Goal: Complete application form

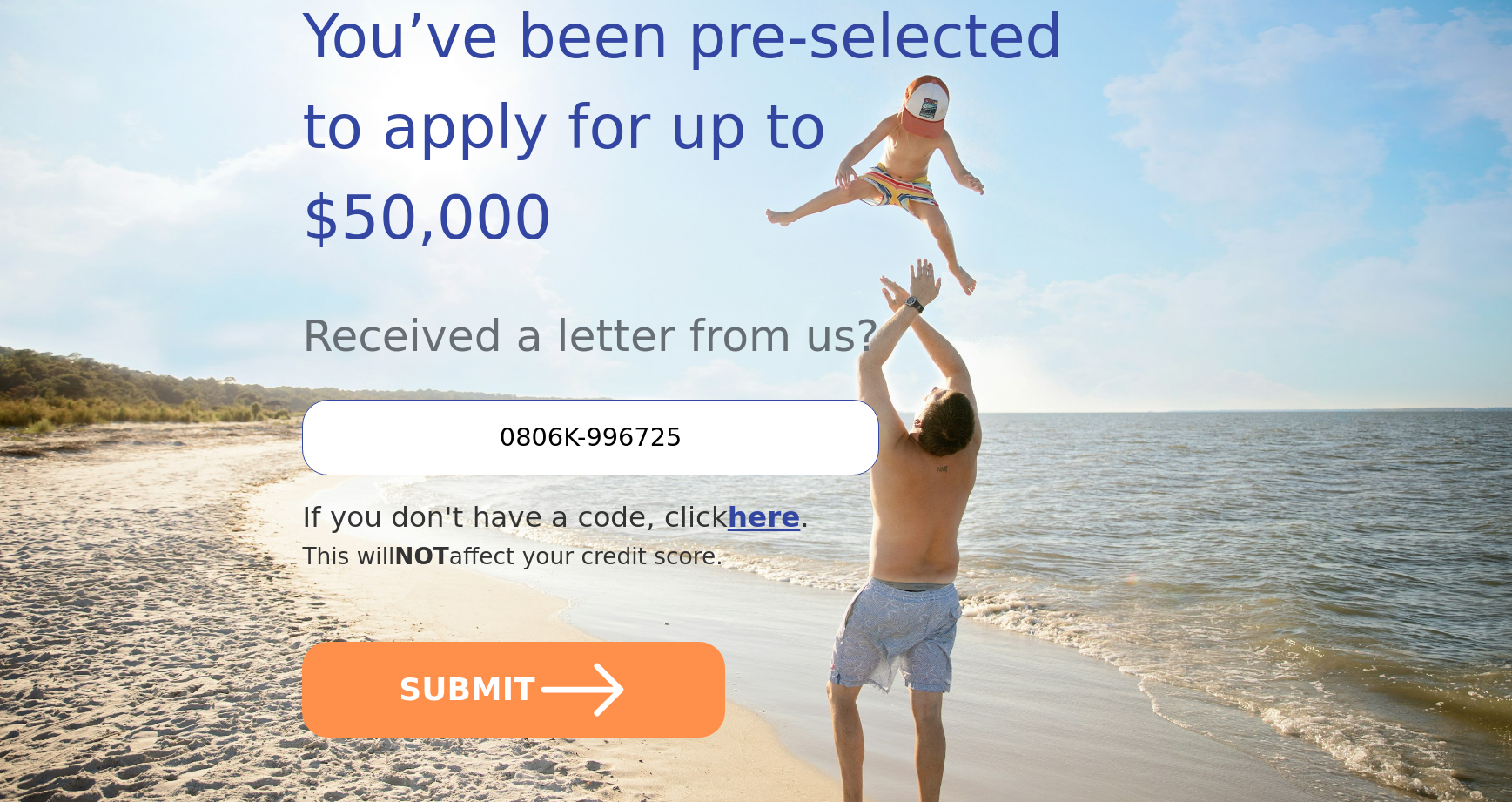
scroll to position [339, 0]
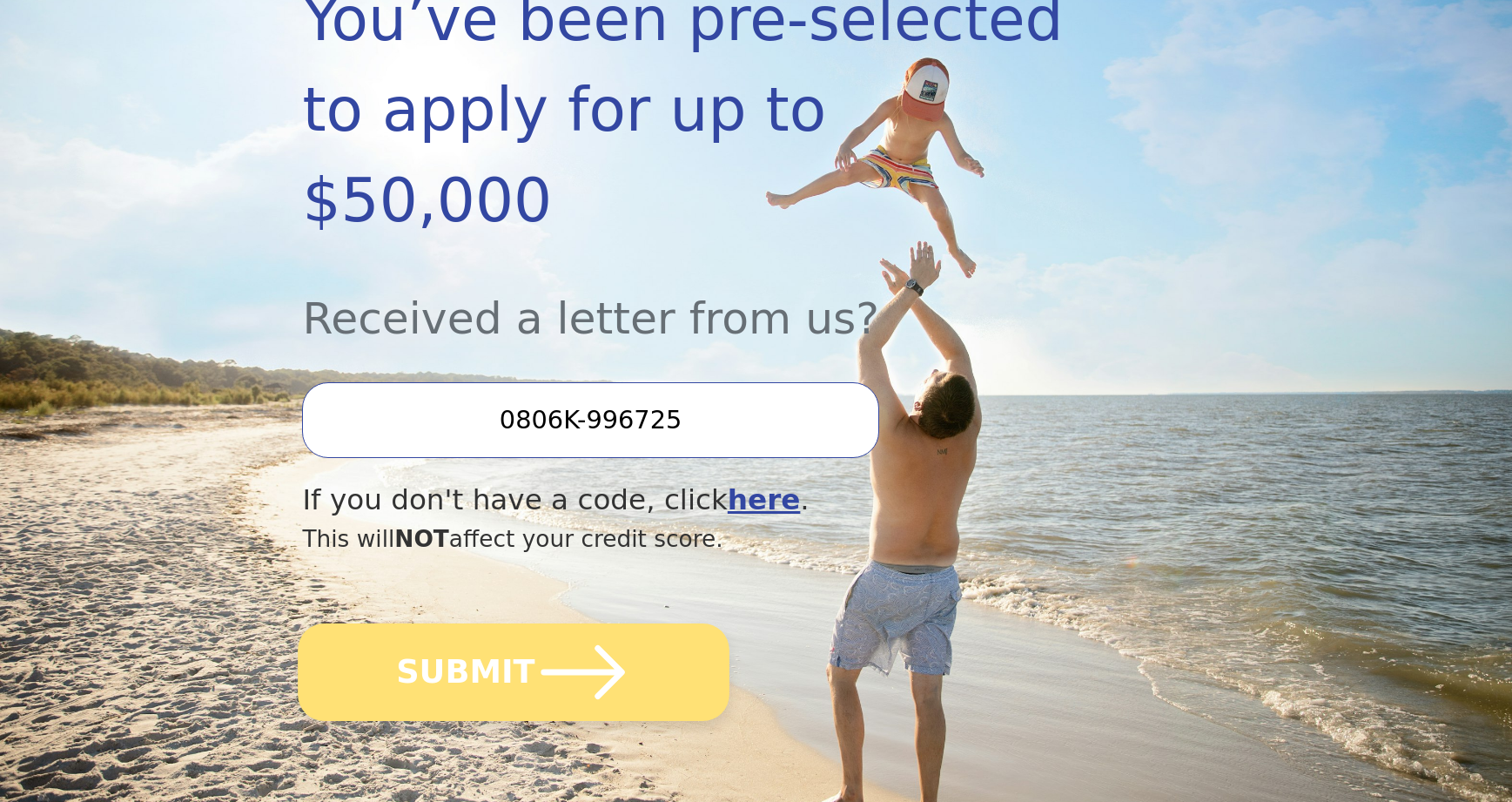
click at [473, 624] on button "SUBMIT" at bounding box center [514, 672] width 432 height 97
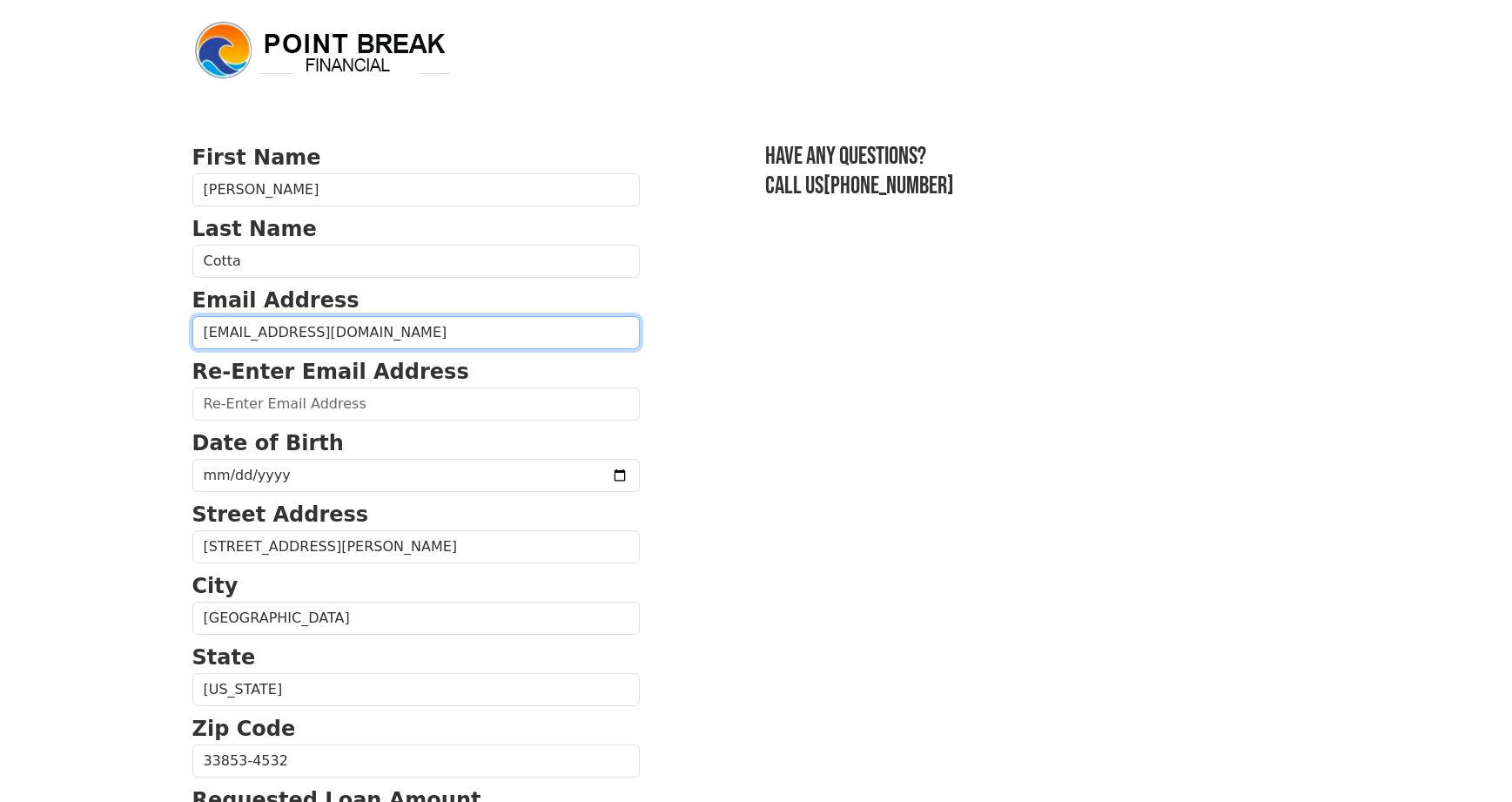
type input "[EMAIL_ADDRESS][DOMAIN_NAME]"
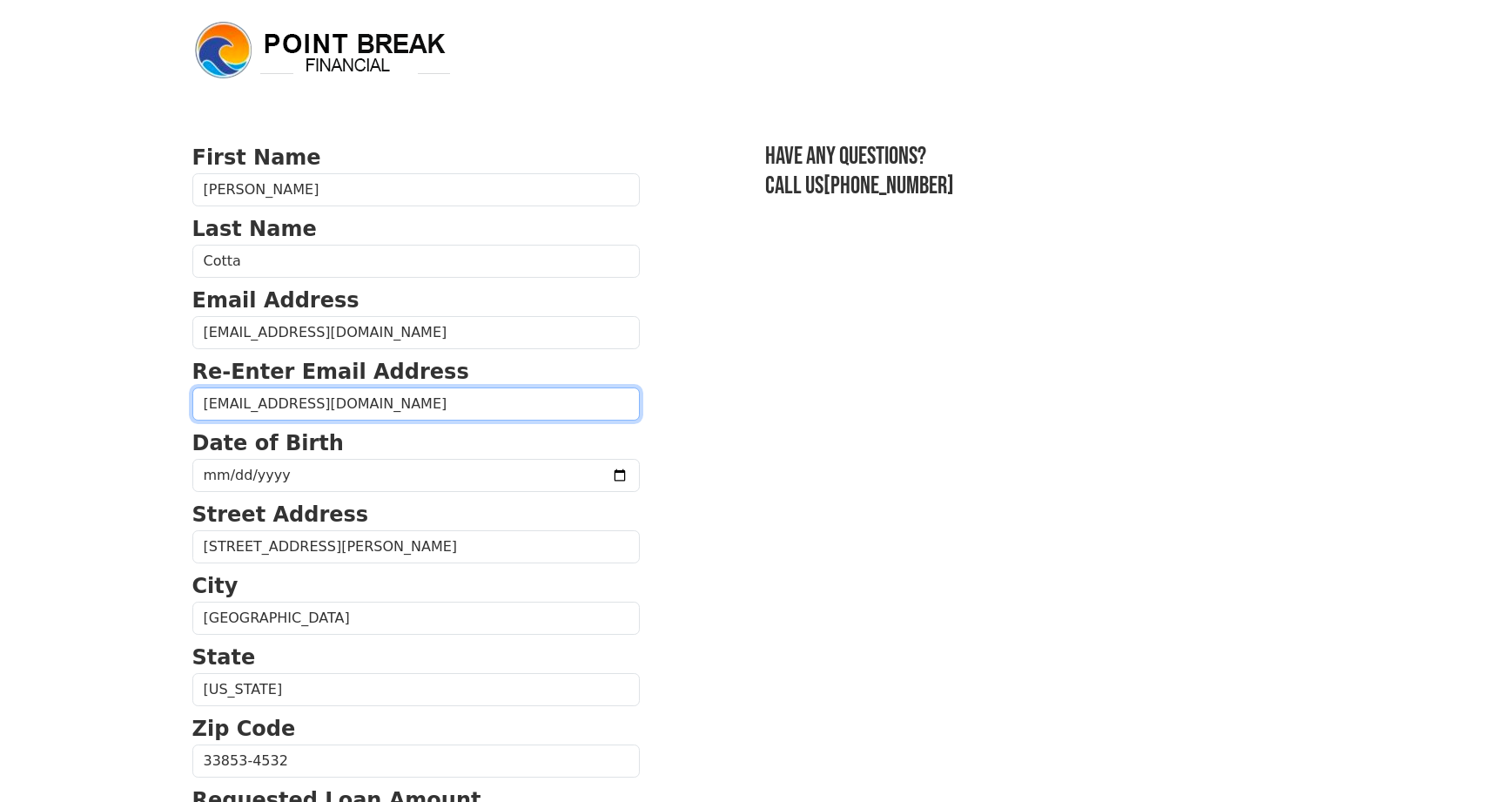
type input "[EMAIL_ADDRESS][DOMAIN_NAME]"
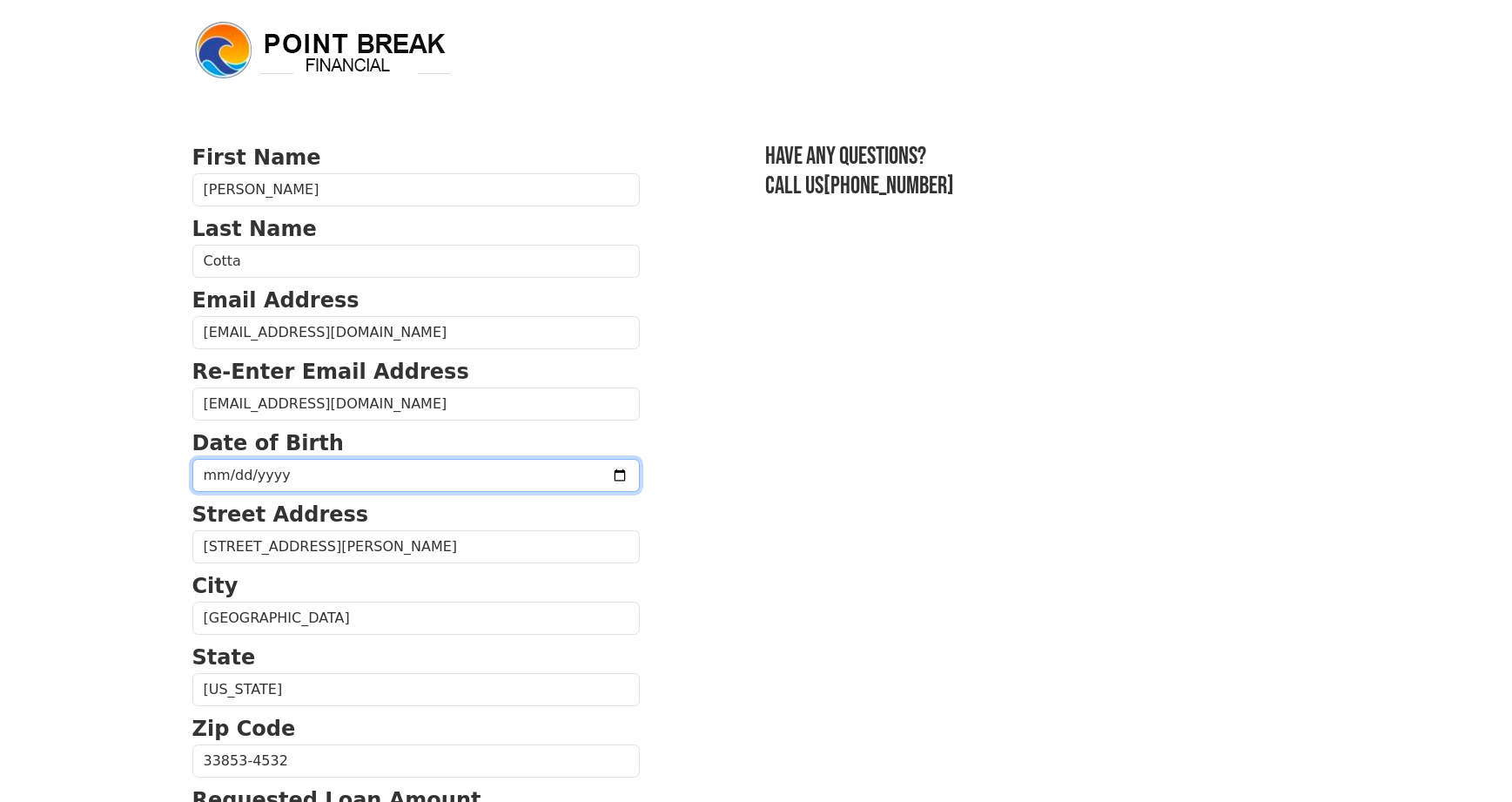
type input "[DATE]"
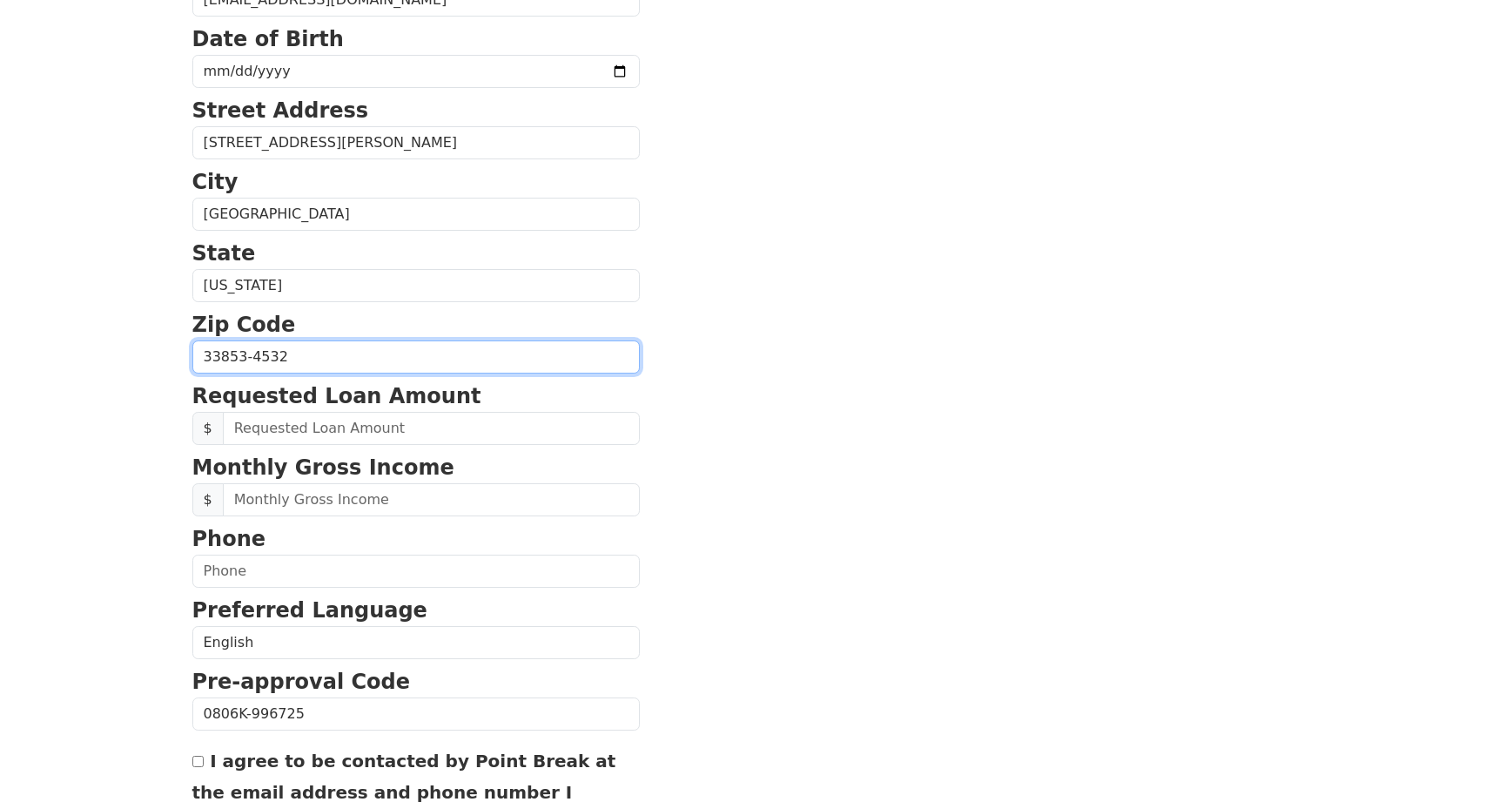
scroll to position [417, 0]
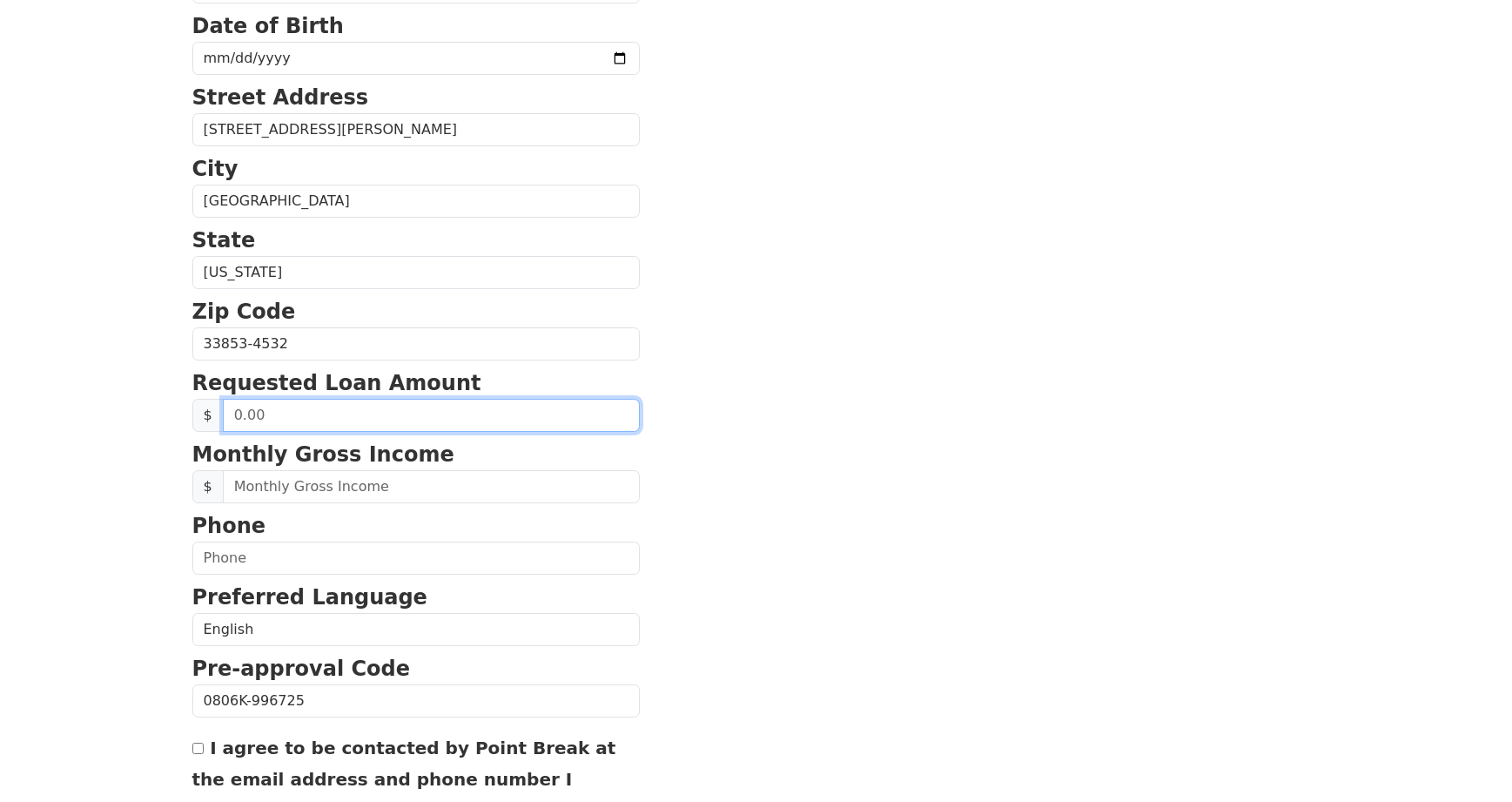
click at [384, 416] on input "text" at bounding box center [431, 415] width 417 height 33
type input "30,000.00"
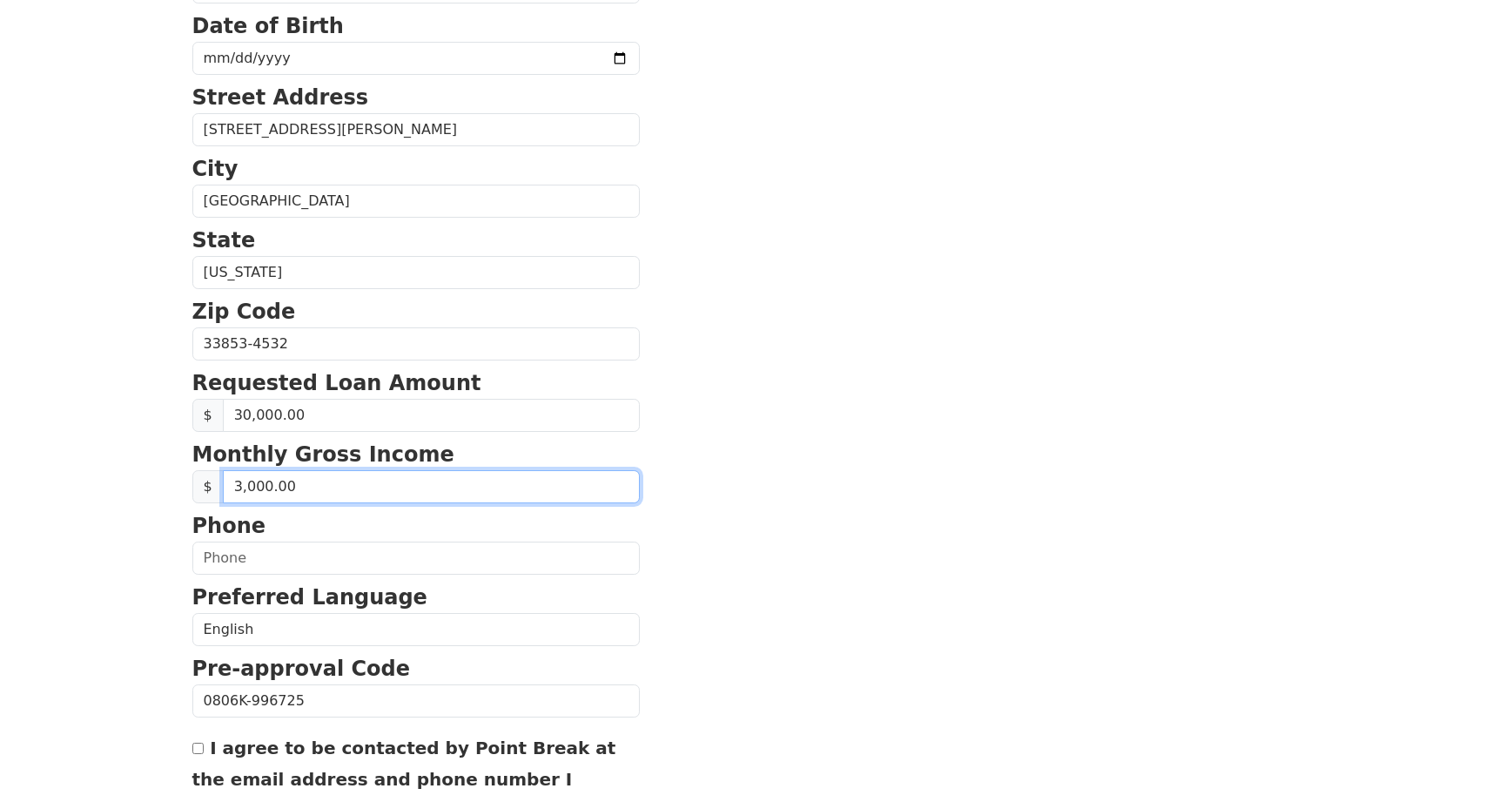
type input "30,000.00"
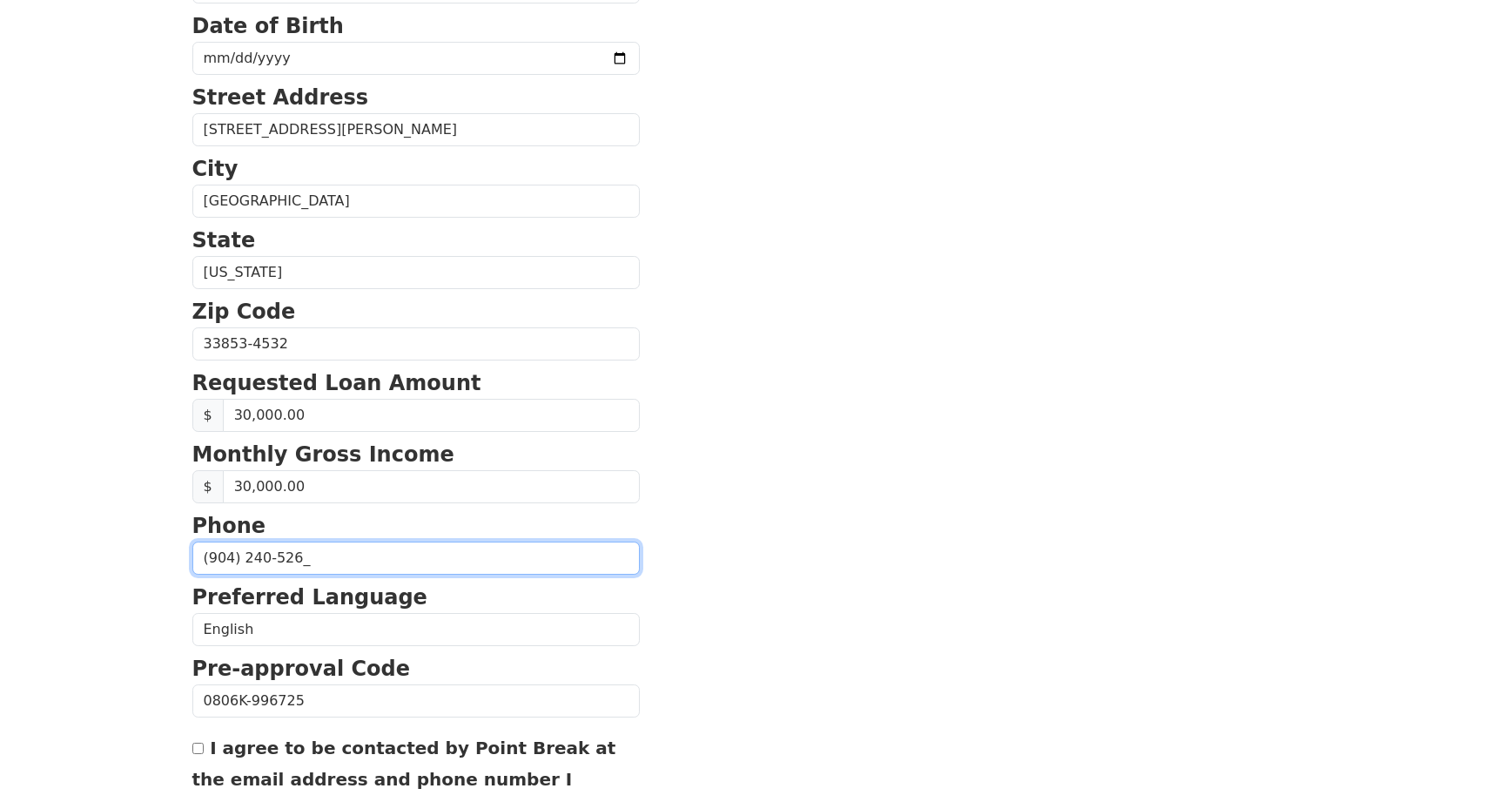
type input "[PHONE_NUMBER]"
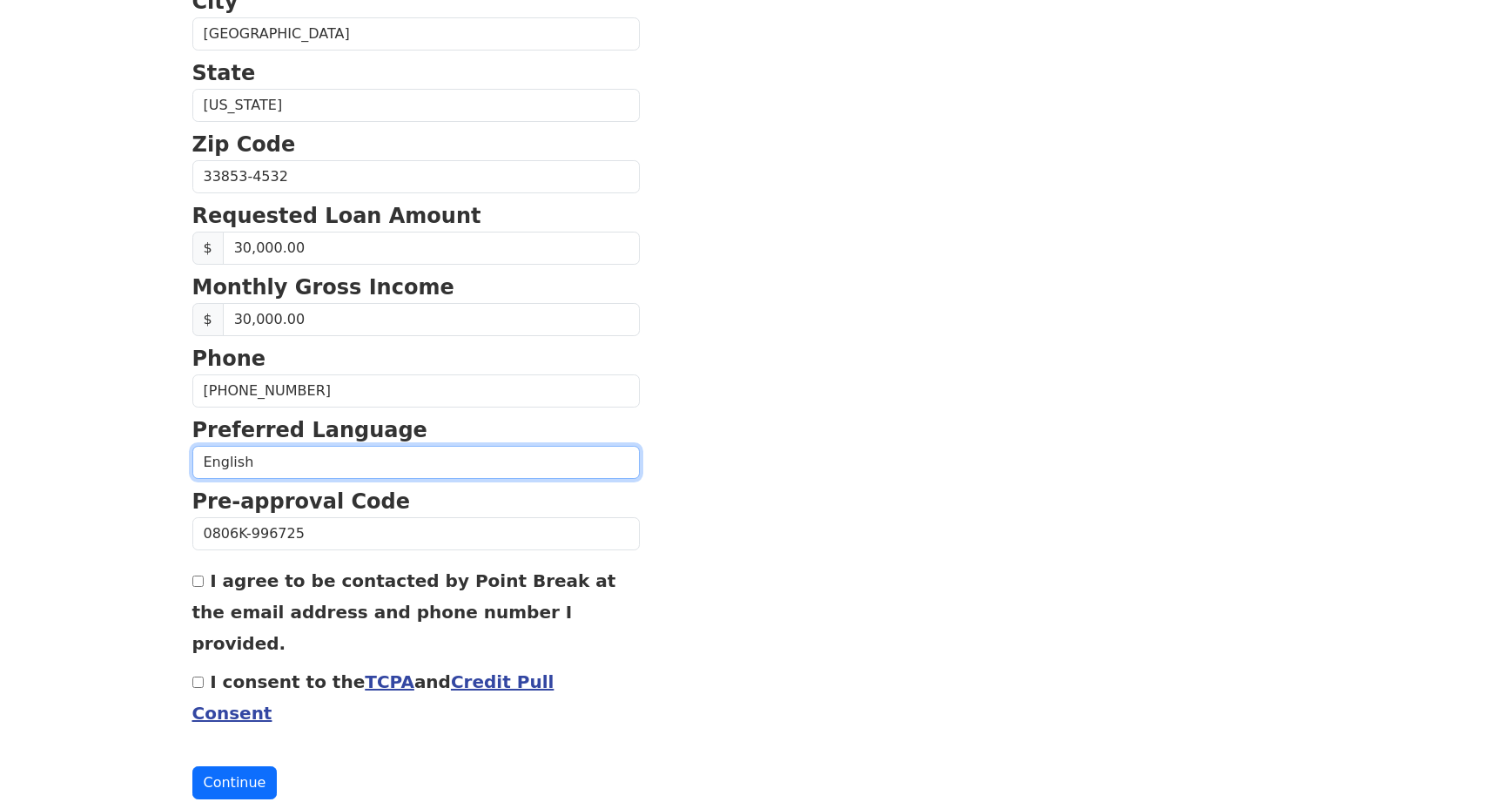
scroll to position [584, 0]
drag, startPoint x: 606, startPoint y: 652, endPoint x: 427, endPoint y: 654, distance: 179.0
click at [427, 654] on section "First Name [PERSON_NAME] Last Name Cotta Email Address [EMAIL_ADDRESS][DOMAIN_N…" at bounding box center [756, 179] width 1128 height 1242
click at [532, 707] on form "First Name [PERSON_NAME] Last Name Cotta Email Address [EMAIL_ADDRESS][DOMAIN_N…" at bounding box center [416, 179] width 447 height 1242
click at [490, 672] on link "Credit Pull Consent" at bounding box center [374, 698] width 362 height 52
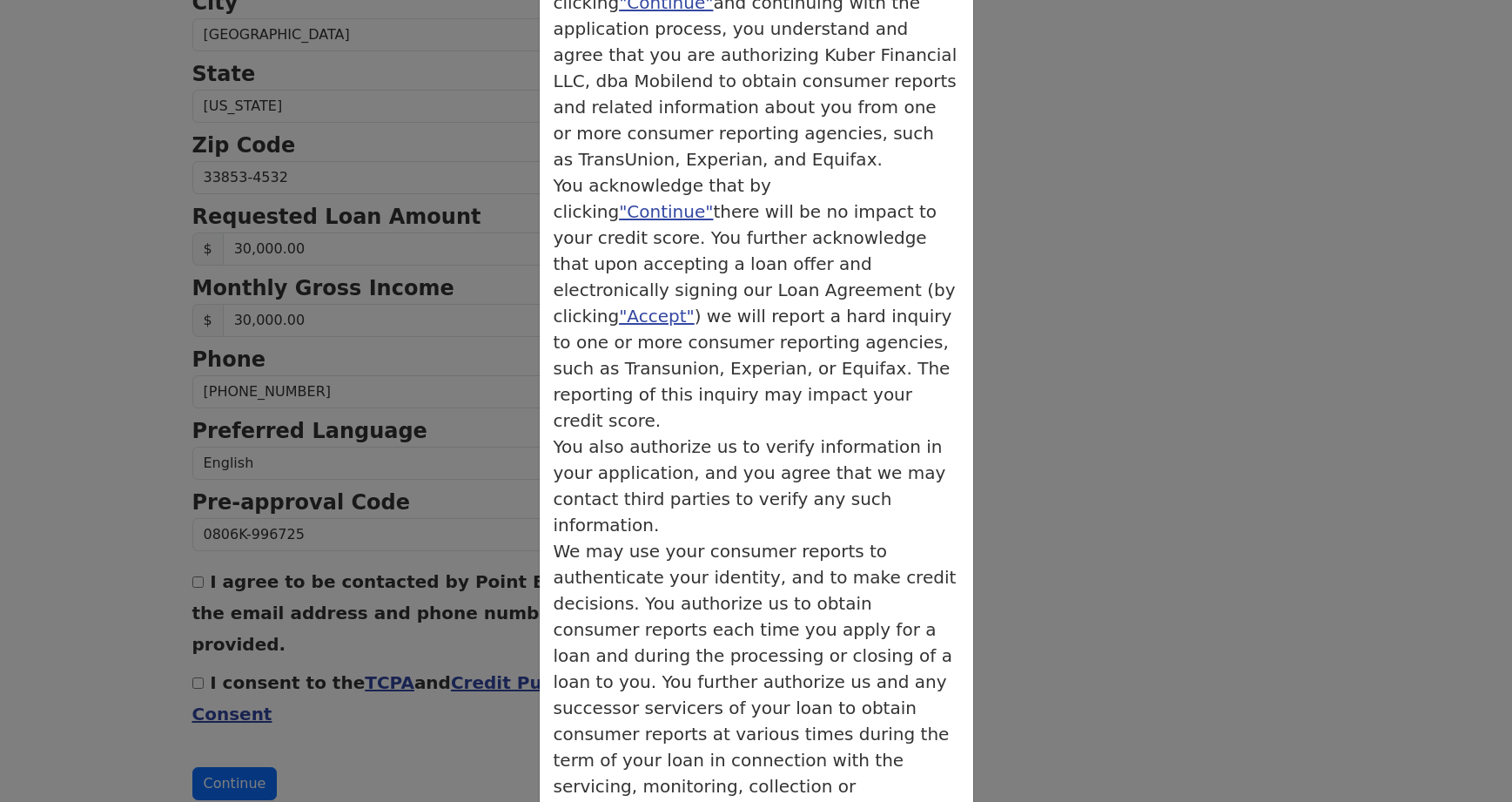
scroll to position [178, 0]
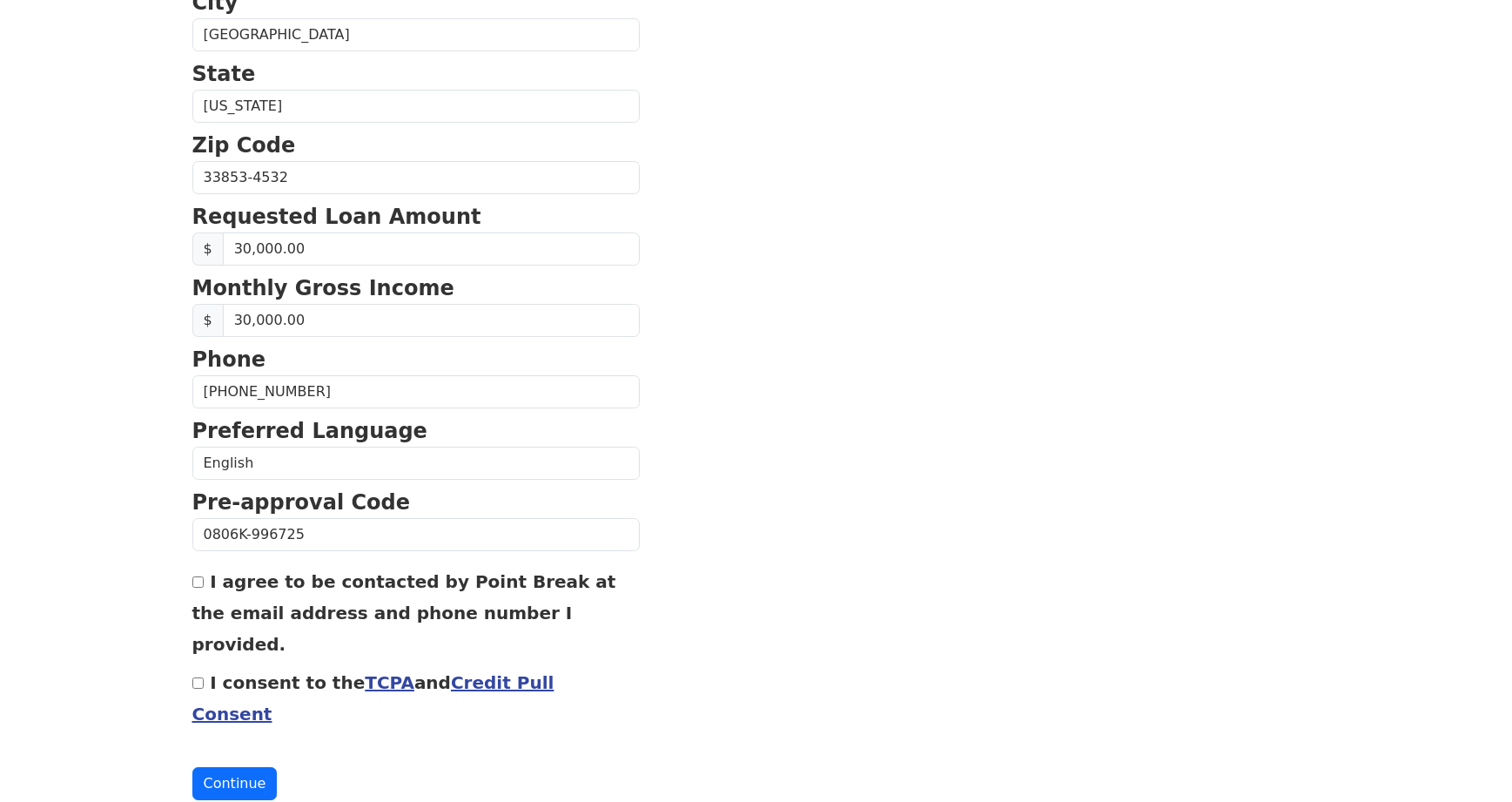
click at [200, 586] on input "I agree to be contacted by Point Break at the email address and phone number I …" at bounding box center [198, 582] width 11 height 11
checkbox input "false"
click at [200, 677] on input "I consent to the TCPA and Credit Pull Consent" at bounding box center [198, 683] width 11 height 11
checkbox input "true"
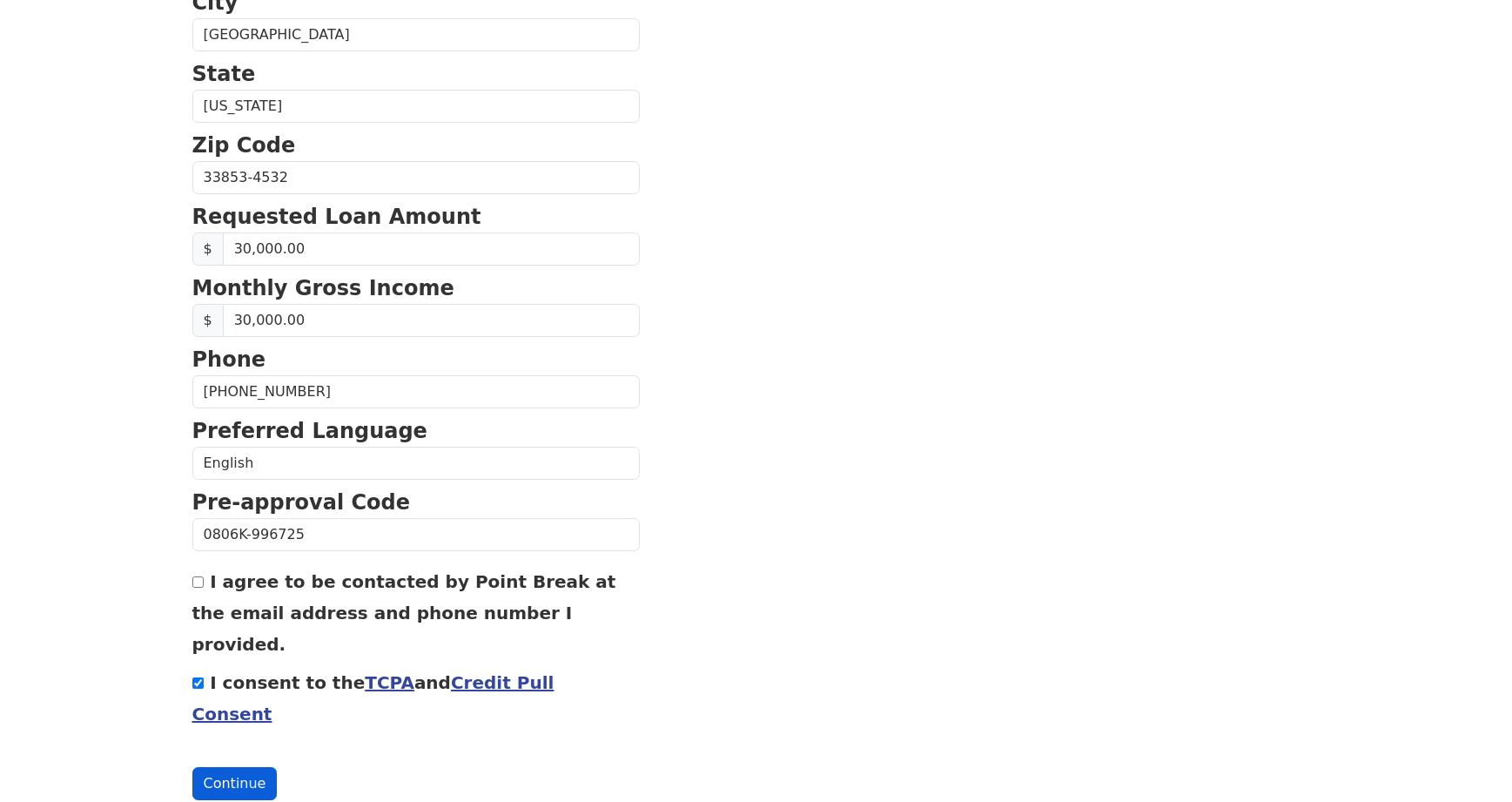
click at [256, 767] on button "Continue" at bounding box center [235, 783] width 85 height 33
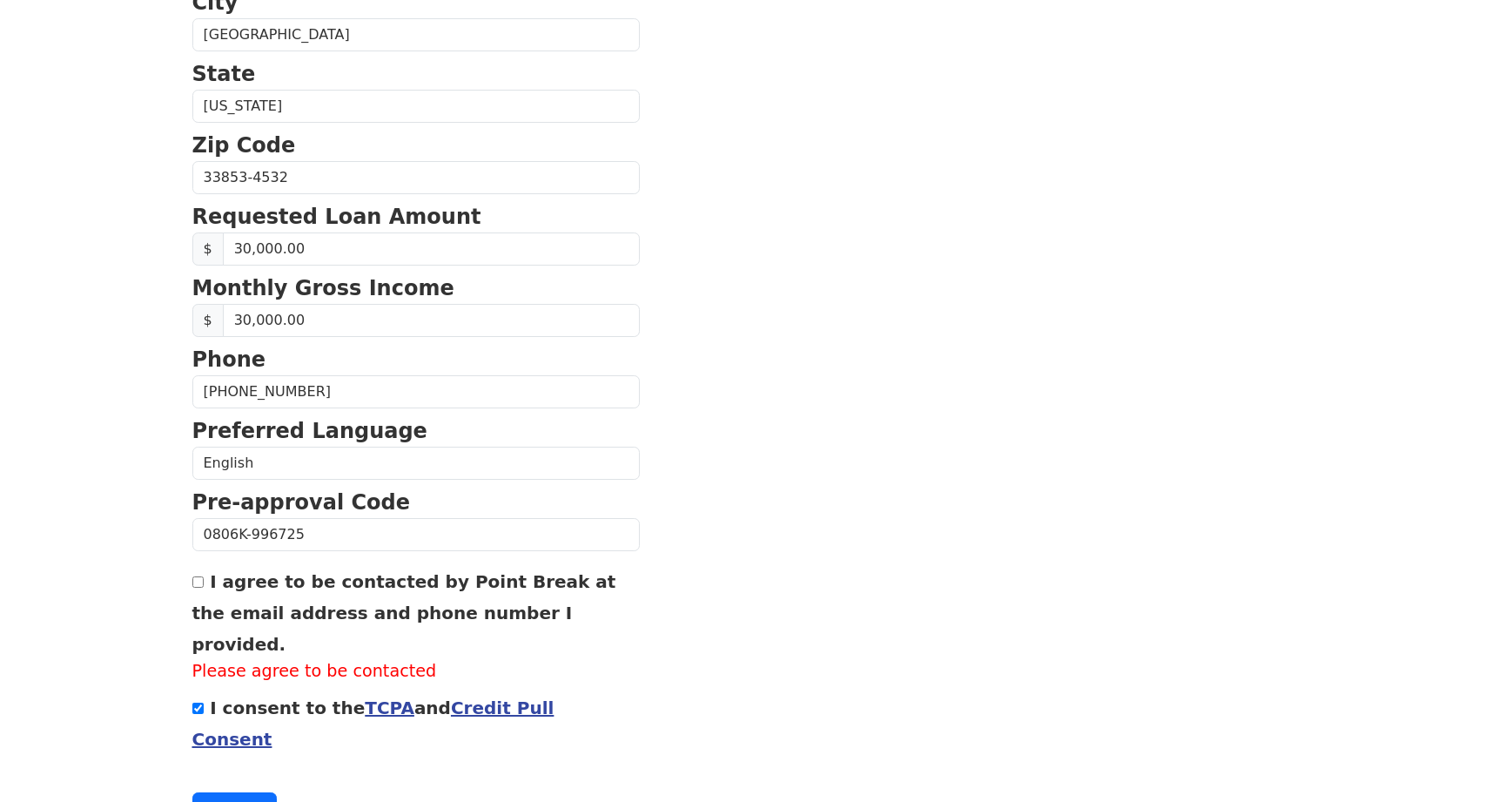
click at [203, 586] on div "I agree to be contacted by Point Break at the email address and phone number I …" at bounding box center [416, 625] width 447 height 119
click at [199, 586] on input "I agree to be contacted by Point Break at the email address and phone number I …" at bounding box center [198, 582] width 11 height 11
checkbox input "true"
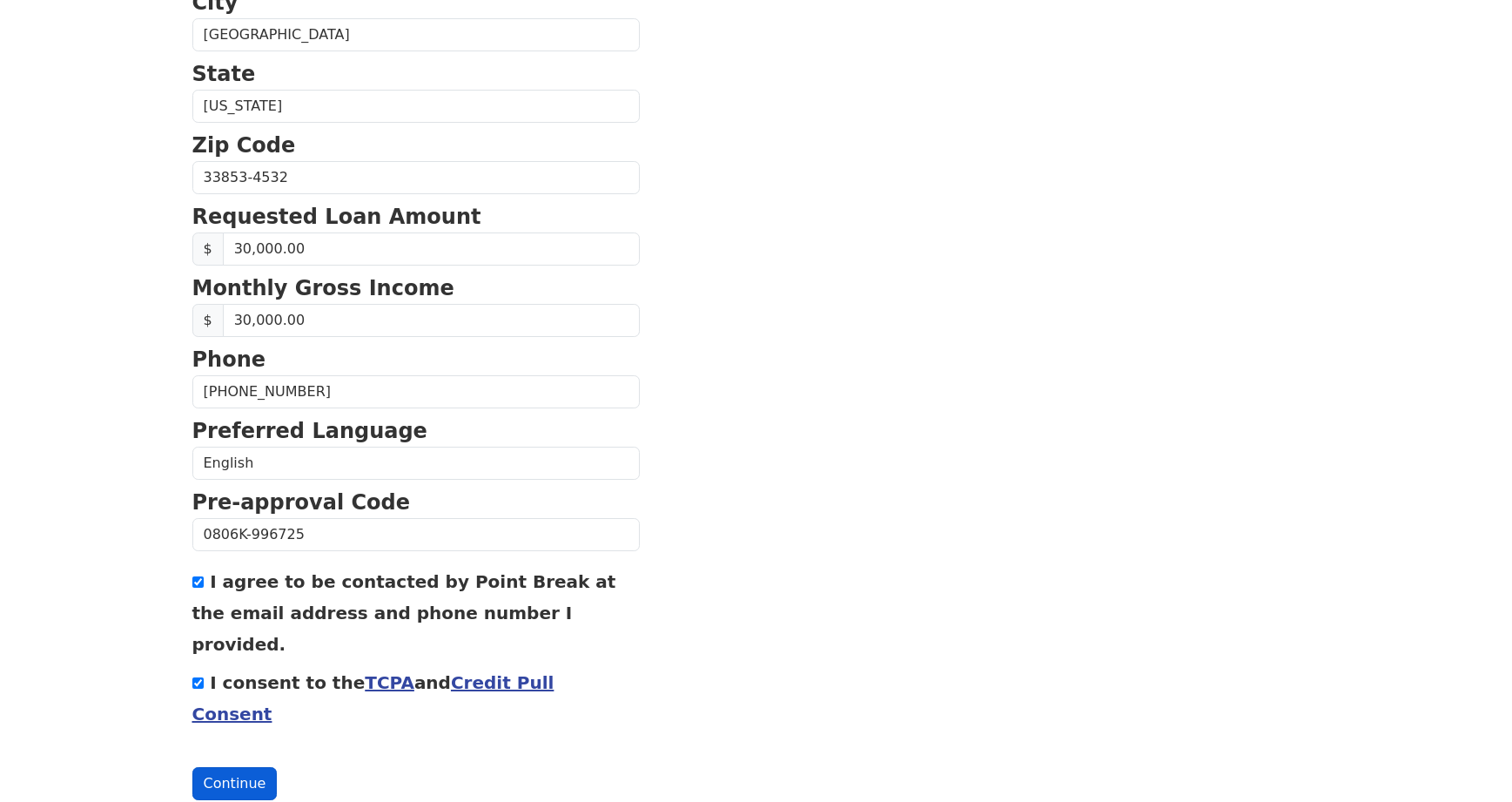
click at [235, 767] on button "Continue" at bounding box center [235, 783] width 85 height 33
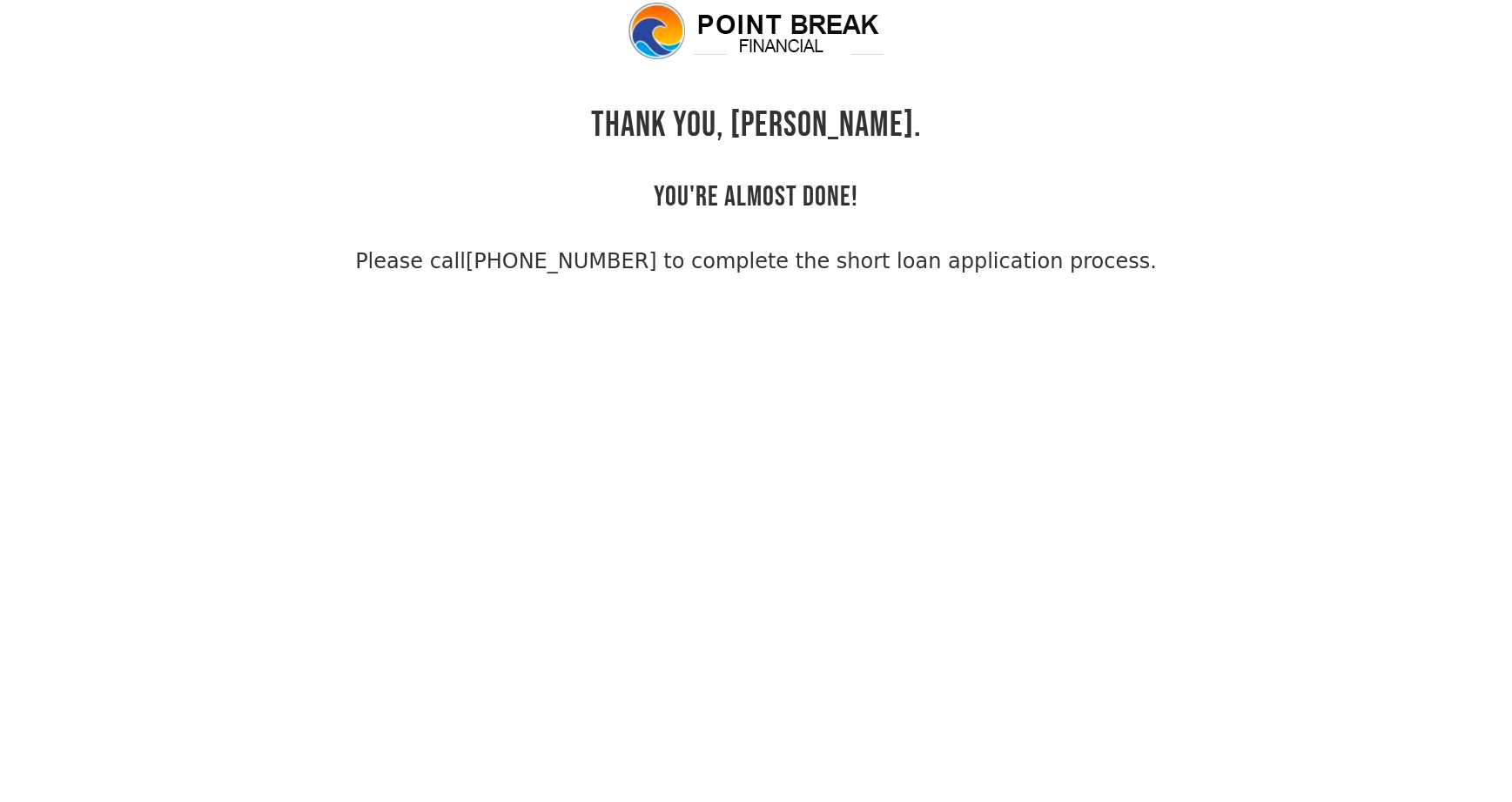
scroll to position [42, 0]
